Goal: Task Accomplishment & Management: Use online tool/utility

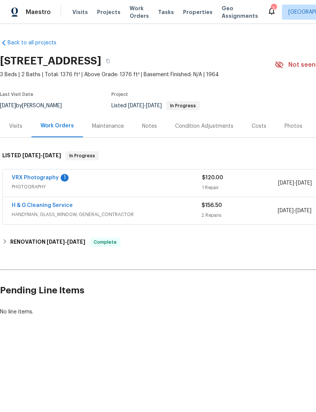
scroll to position [0, 112]
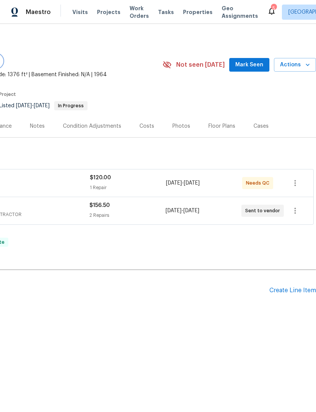
click at [245, 67] on span "Mark Seen" at bounding box center [250, 64] width 28 height 9
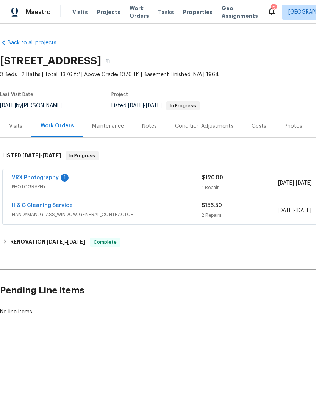
scroll to position [0, 0]
click at [183, 14] on span "Properties" at bounding box center [198, 12] width 30 height 8
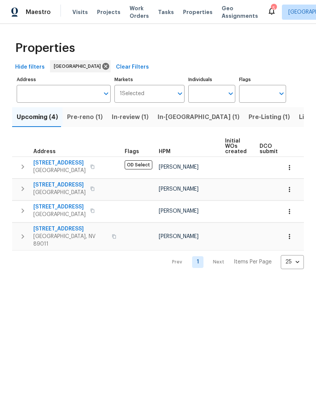
click at [41, 95] on input "Address" at bounding box center [58, 94] width 83 height 18
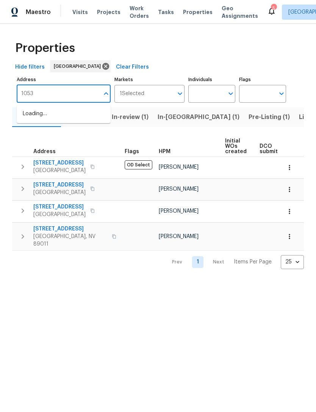
type input "10537"
click at [33, 133] on li "10537 Headwind Ave Las Vegas NV 89129" at bounding box center [64, 126] width 94 height 13
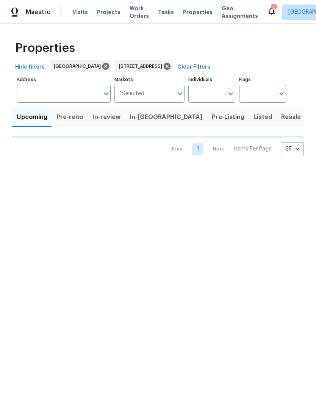
type input "10537 Headwind Ave Las Vegas NV 89129"
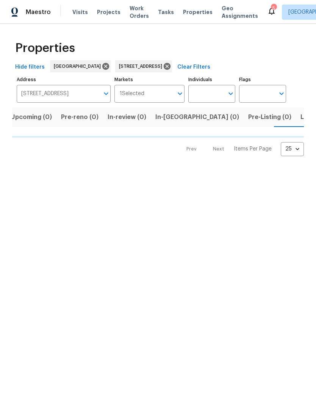
scroll to position [0, 12]
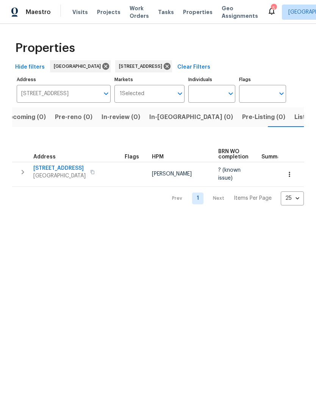
click at [287, 177] on icon "button" at bounding box center [290, 175] width 8 height 8
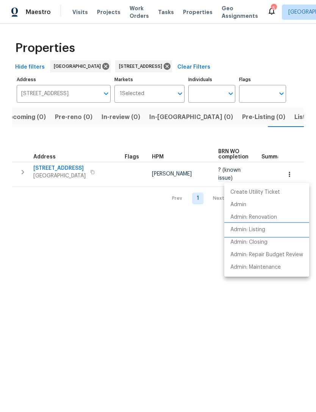
click at [237, 229] on p "Admin: Listing" at bounding box center [248, 230] width 35 height 8
click at [67, 235] on div at bounding box center [158, 206] width 316 height 412
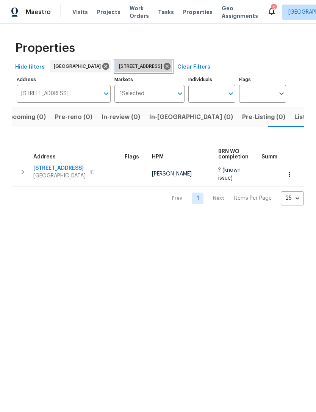
click at [171, 67] on icon at bounding box center [167, 66] width 8 height 8
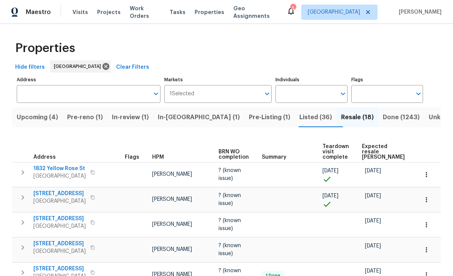
click at [299, 112] on span "Listed (36)" at bounding box center [315, 117] width 33 height 11
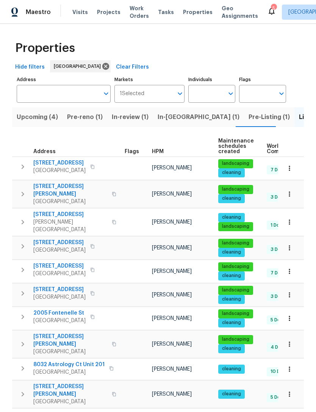
click at [85, 125] on button "Pre-reno (1)" at bounding box center [85, 117] width 45 height 20
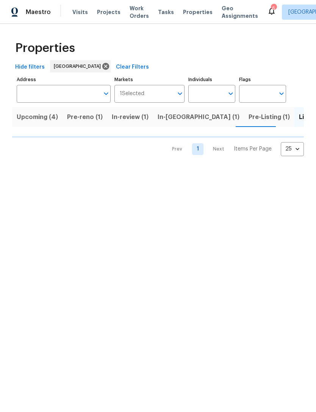
click at [72, 12] on span "Visits" at bounding box center [80, 12] width 16 height 8
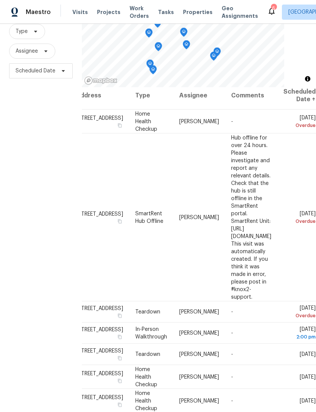
scroll to position [5, 75]
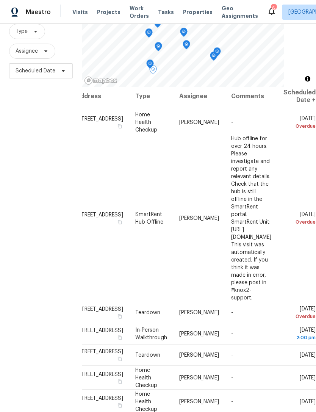
click at [0, 0] on icon at bounding box center [0, 0] width 0 height 0
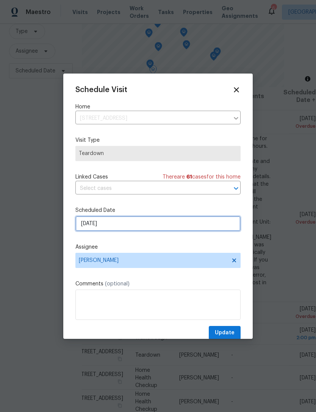
click at [86, 225] on input "8/17/2025" at bounding box center [157, 223] width 165 height 15
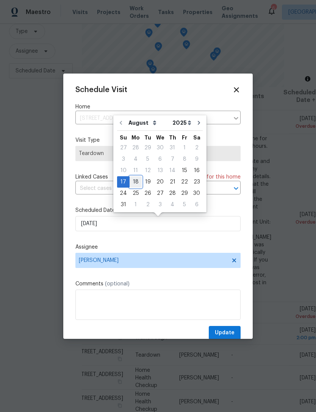
click at [136, 181] on div "18" at bounding box center [136, 182] width 12 height 11
type input "8/18/2025"
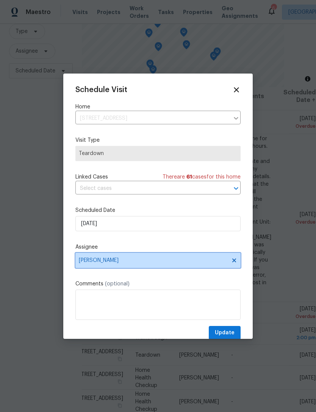
click at [94, 263] on span "[PERSON_NAME]" at bounding box center [153, 261] width 149 height 6
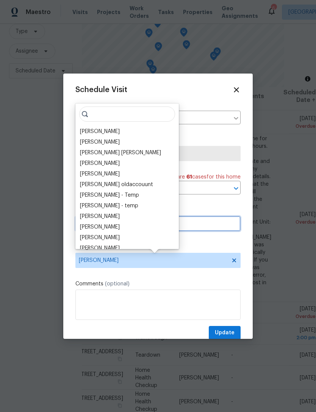
click at [192, 228] on input "8/18/2025" at bounding box center [157, 223] width 165 height 15
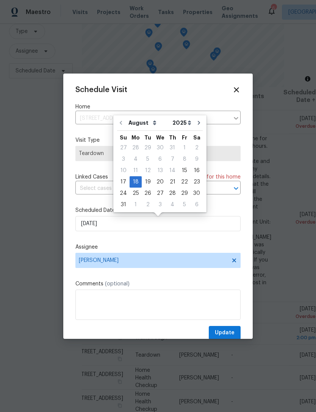
click at [131, 242] on div "Schedule Visit Home 7719 Windy Meadow Ave, Las Vegas, NV 89178 ​ Visit Type Tea…" at bounding box center [157, 213] width 165 height 255
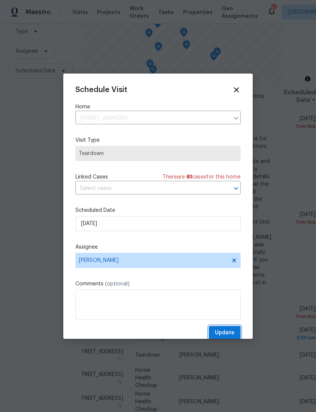
click at [222, 328] on button "Update" at bounding box center [225, 333] width 32 height 14
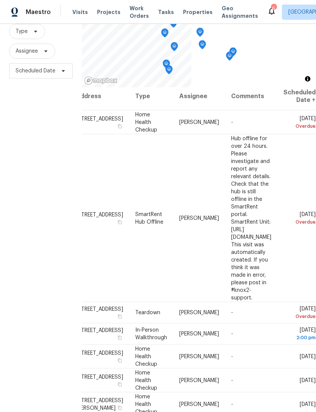
scroll to position [73, 0]
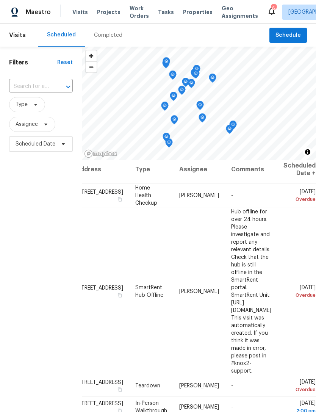
click at [100, 38] on div "Completed" at bounding box center [108, 35] width 28 height 8
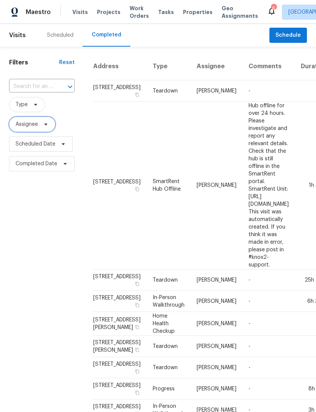
click at [20, 128] on span "Assignee" at bounding box center [27, 125] width 22 height 8
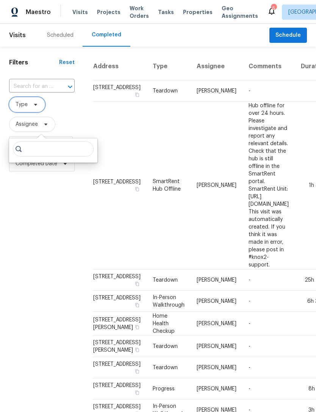
click at [13, 99] on span "Type" at bounding box center [27, 104] width 36 height 15
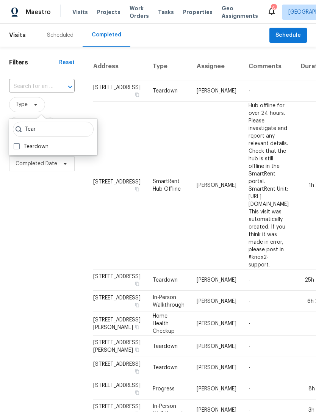
type input "Tear"
click at [19, 147] on span at bounding box center [17, 146] width 6 height 6
click at [19, 147] on input "Teardown" at bounding box center [16, 145] width 5 height 5
checkbox input "true"
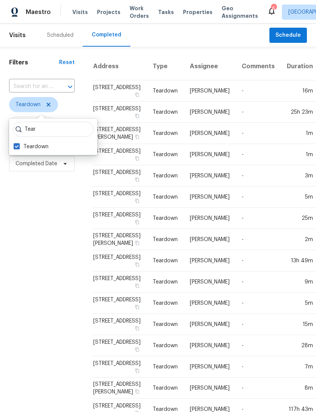
click at [17, 256] on div "Filters Reset ​ Teardown Assignee Scheduled Date Completed Date" at bounding box center [42, 286] width 84 height 479
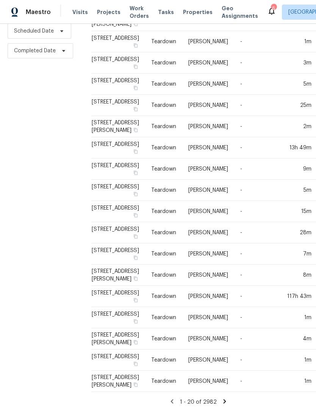
scroll to position [24, 0]
click at [222, 405] on icon at bounding box center [225, 401] width 7 height 7
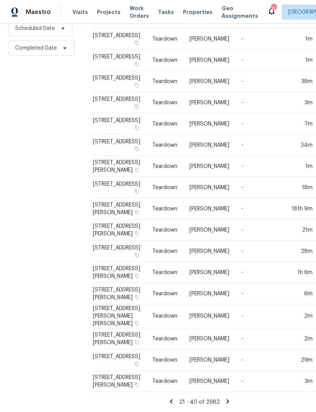
scroll to position [170, 0]
click at [82, 7] on div "Visits Projects Work Orders Tasks Properties Geo Assignments" at bounding box center [169, 12] width 195 height 15
click at [185, 11] on span "Properties" at bounding box center [198, 12] width 30 height 8
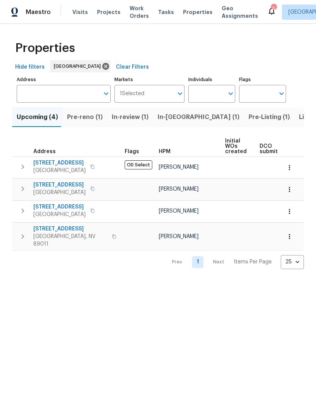
click at [249, 117] on span "Pre-Listing (1)" at bounding box center [269, 117] width 41 height 11
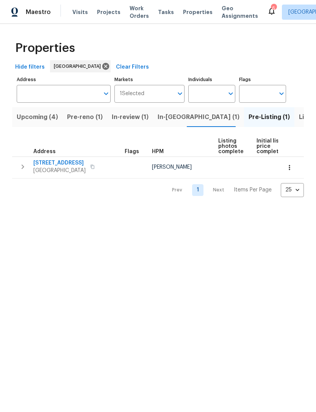
click at [159, 122] on span "In-[GEOGRAPHIC_DATA] (1)" at bounding box center [199, 117] width 82 height 11
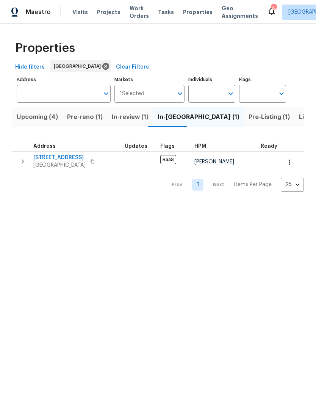
click at [299, 116] on span "Listed (36)" at bounding box center [315, 117] width 33 height 11
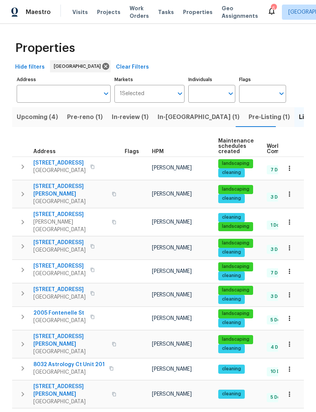
click at [156, 153] on span "HPM" at bounding box center [158, 151] width 12 height 5
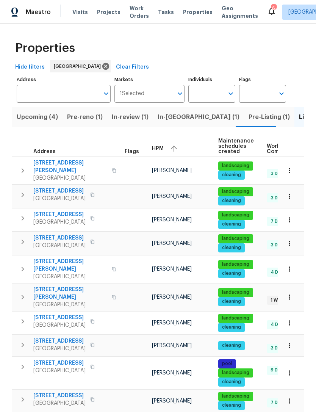
click at [160, 146] on div "HPM" at bounding box center [182, 148] width 60 height 11
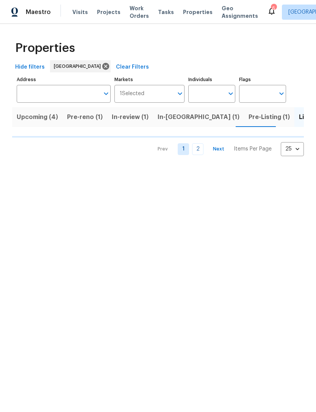
click at [85, 122] on span "Pre-reno (1)" at bounding box center [85, 117] width 36 height 11
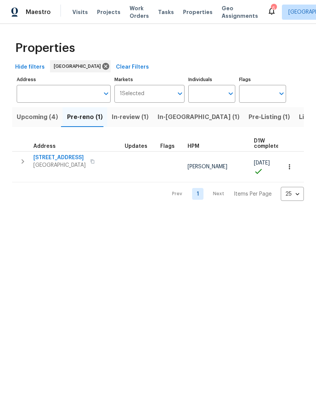
click at [295, 114] on button "Listed (36)" at bounding box center [316, 117] width 42 height 20
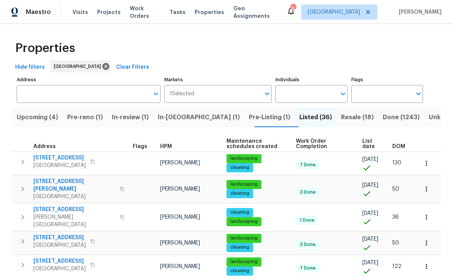
click at [316, 118] on span "Resale (18)" at bounding box center [357, 117] width 33 height 11
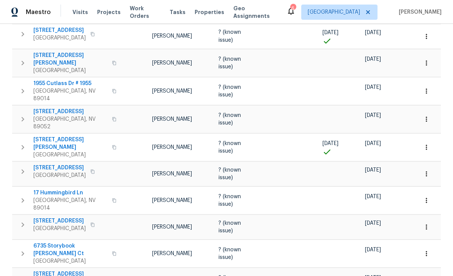
scroll to position [24, 0]
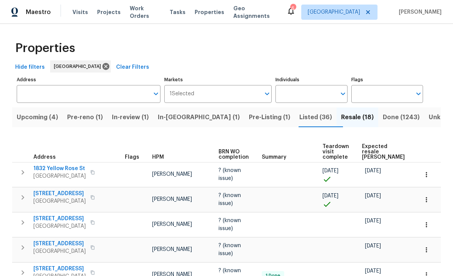
scroll to position [0, 0]
click at [299, 112] on span "Listed (36)" at bounding box center [315, 117] width 33 height 11
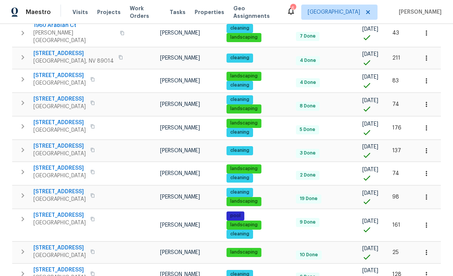
scroll to position [484, 0]
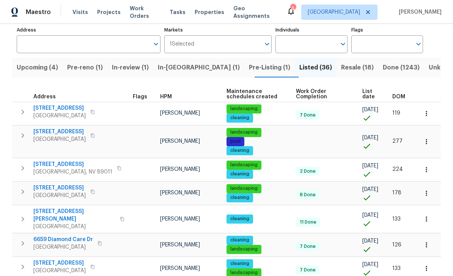
scroll to position [55, 0]
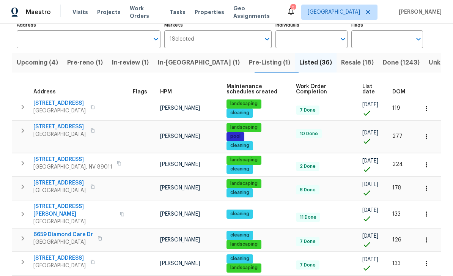
click at [316, 94] on span "DOM" at bounding box center [398, 91] width 13 height 5
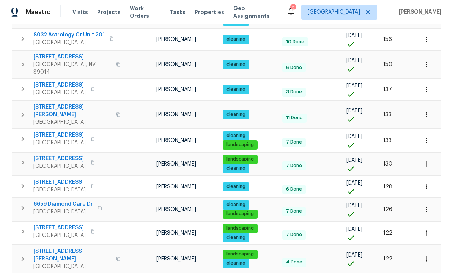
scroll to position [342, 0]
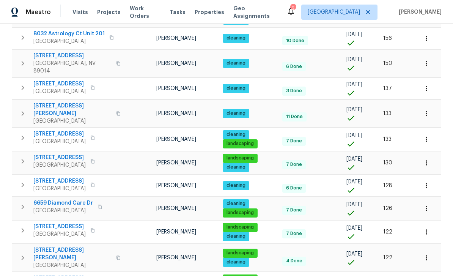
click at [49, 177] on span "[STREET_ADDRESS]" at bounding box center [59, 181] width 52 height 8
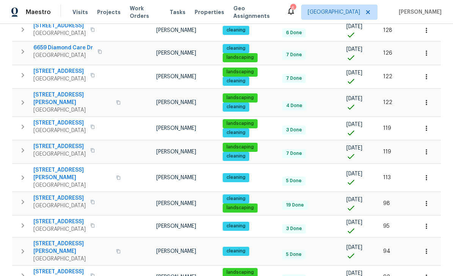
scroll to position [24, 0]
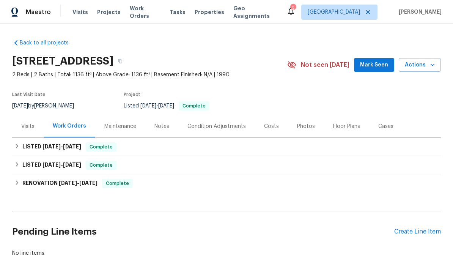
click at [420, 70] on span "Actions" at bounding box center [420, 64] width 30 height 9
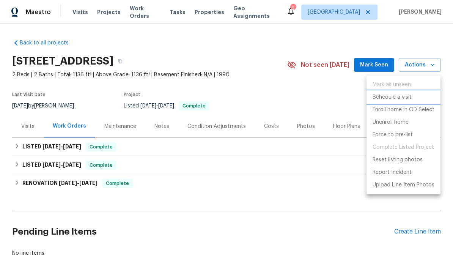
click at [374, 98] on p "Schedule a visit" at bounding box center [392, 97] width 39 height 8
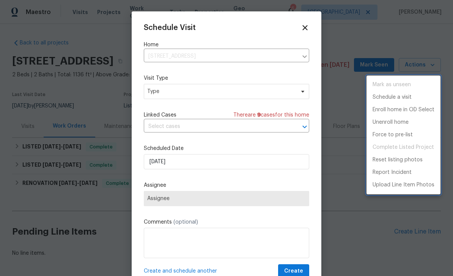
click at [156, 161] on div at bounding box center [226, 138] width 453 height 276
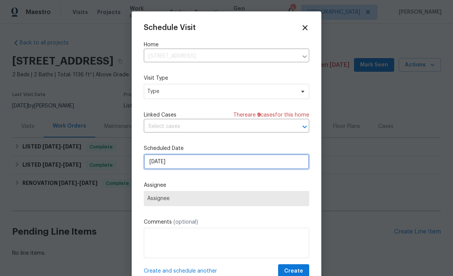
click at [152, 167] on input "8/15/2025" at bounding box center [226, 161] width 165 height 15
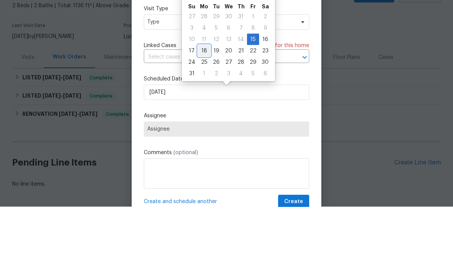
click at [202, 115] on div "18" at bounding box center [204, 120] width 12 height 11
type input "8/18/2025"
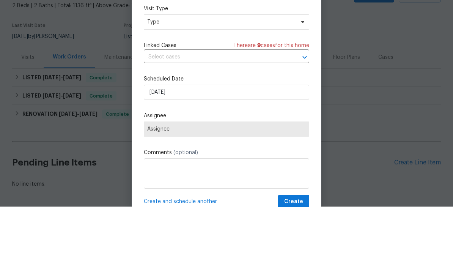
scroll to position [24, 0]
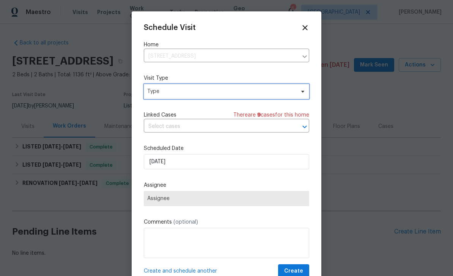
click at [153, 92] on span "Type" at bounding box center [221, 92] width 148 height 8
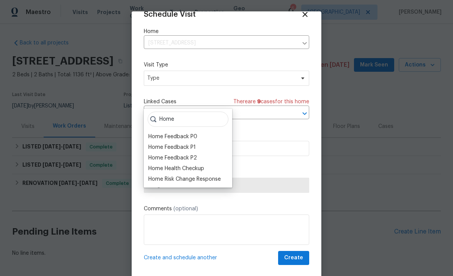
scroll to position [15, 0]
type input "Home"
click at [160, 165] on div "Home Health Checkup" at bounding box center [176, 169] width 56 height 8
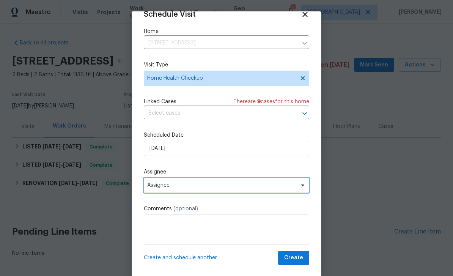
click at [150, 185] on span "Assignee" at bounding box center [221, 185] width 149 height 6
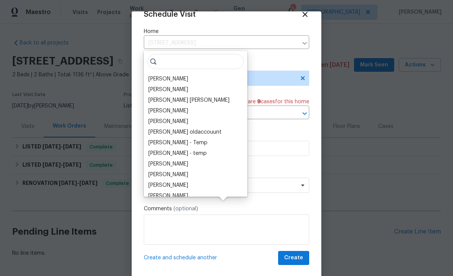
click at [151, 51] on div "Nicholas Holderbaum Vinodh Kumar Mohammed Moshin Ali Vinod Kumar Sayali Pendse …" at bounding box center [196, 124] width 104 height 146
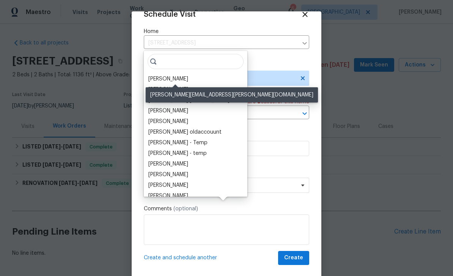
click at [156, 75] on div "[PERSON_NAME]" at bounding box center [168, 79] width 40 height 8
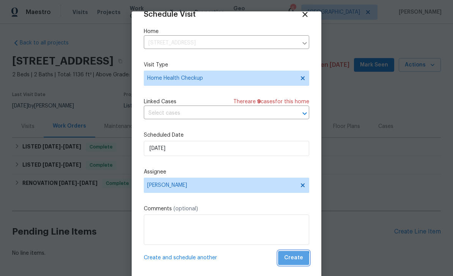
click at [293, 260] on span "Create" at bounding box center [293, 257] width 19 height 9
